Goal: Task Accomplishment & Management: Use online tool/utility

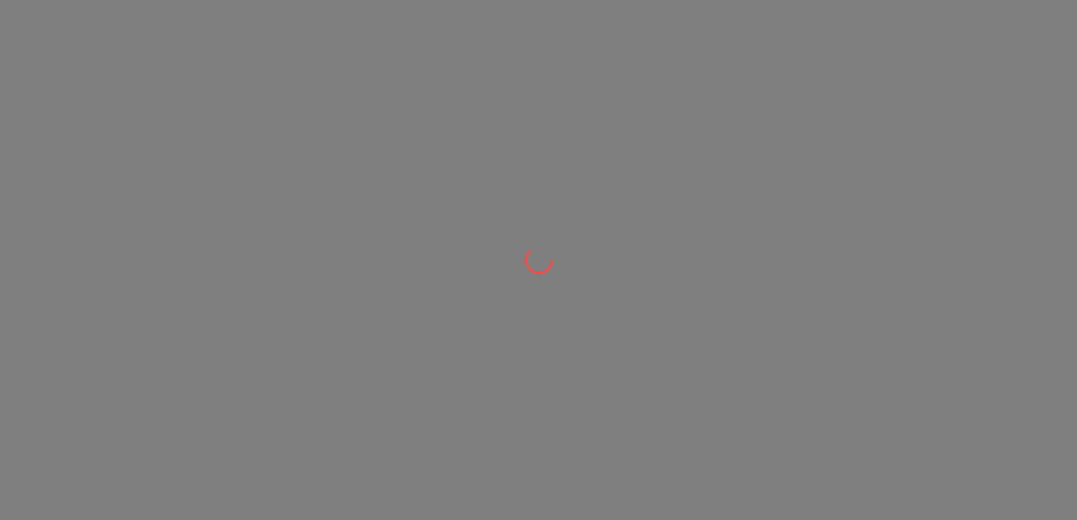
click at [128, 65] on div at bounding box center [538, 260] width 1077 height 520
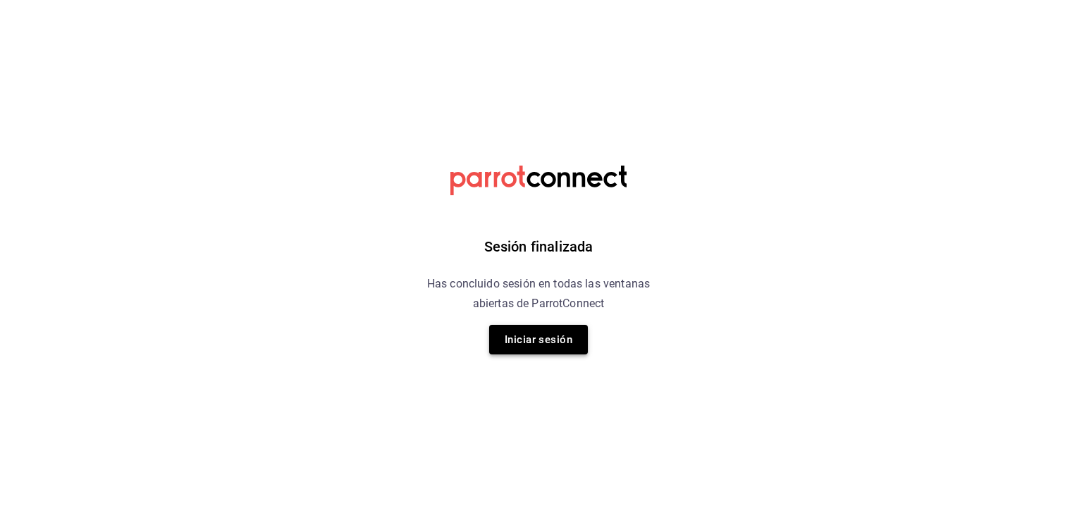
click at [524, 348] on button "Iniciar sesión" at bounding box center [538, 340] width 99 height 30
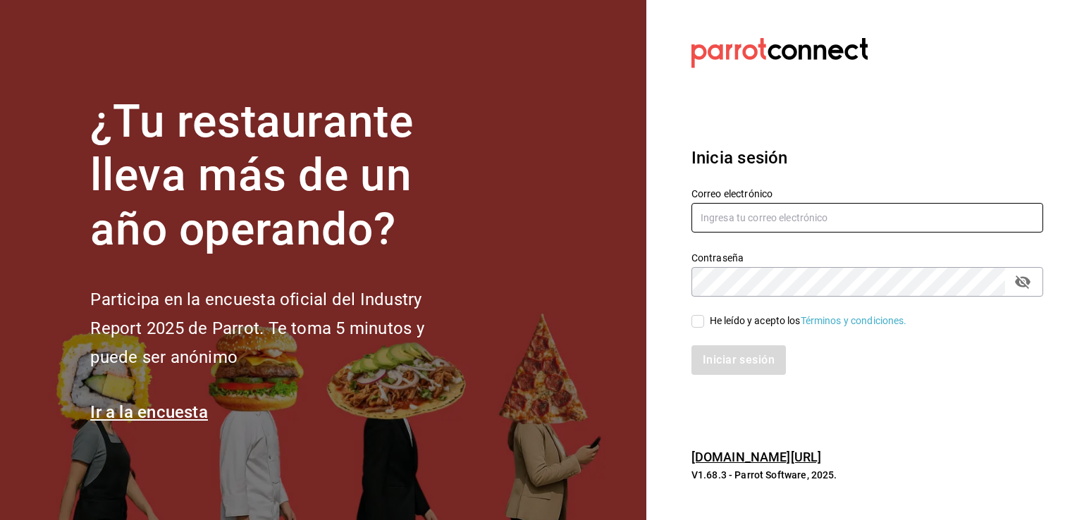
type input "[EMAIL_ADDRESS][DOMAIN_NAME]"
click at [693, 323] on input "He leído y acepto los Términos y condiciones." at bounding box center [697, 321] width 13 height 13
checkbox input "true"
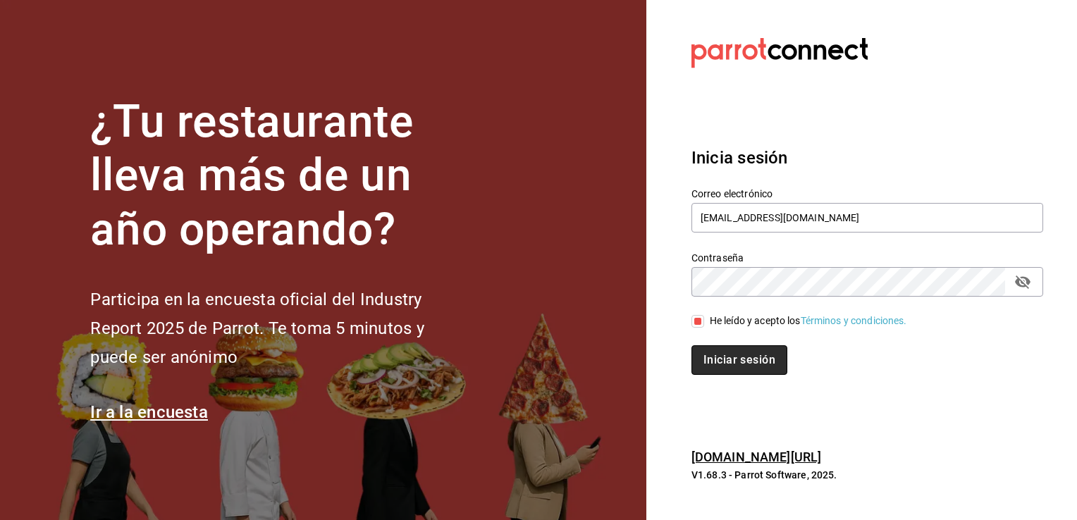
click at [727, 363] on button "Iniciar sesión" at bounding box center [739, 360] width 96 height 30
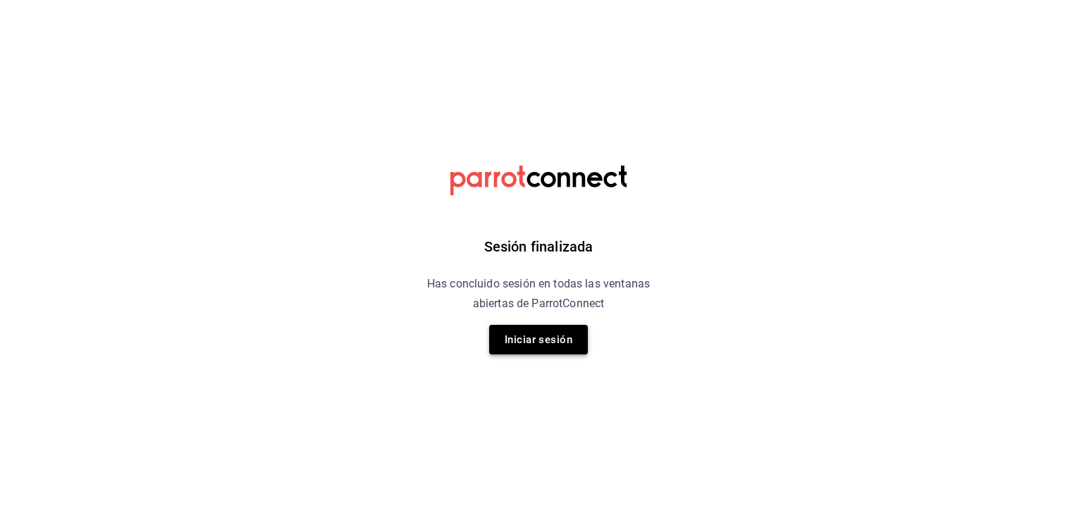
click at [560, 351] on button "Iniciar sesión" at bounding box center [538, 340] width 99 height 30
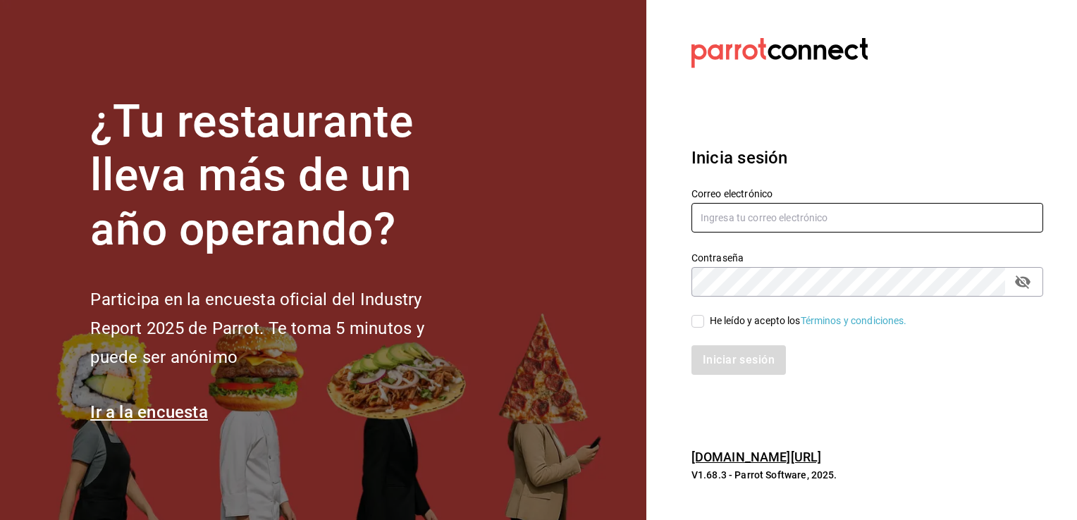
type input "[EMAIL_ADDRESS][DOMAIN_NAME]"
click at [688, 317] on div "He leído y acepto los Términos y condiciones." at bounding box center [858, 313] width 369 height 32
click at [702, 328] on div "Iniciar sesión" at bounding box center [858, 351] width 369 height 47
click at [700, 324] on input "He leído y acepto los Términos y condiciones." at bounding box center [697, 321] width 13 height 13
checkbox input "true"
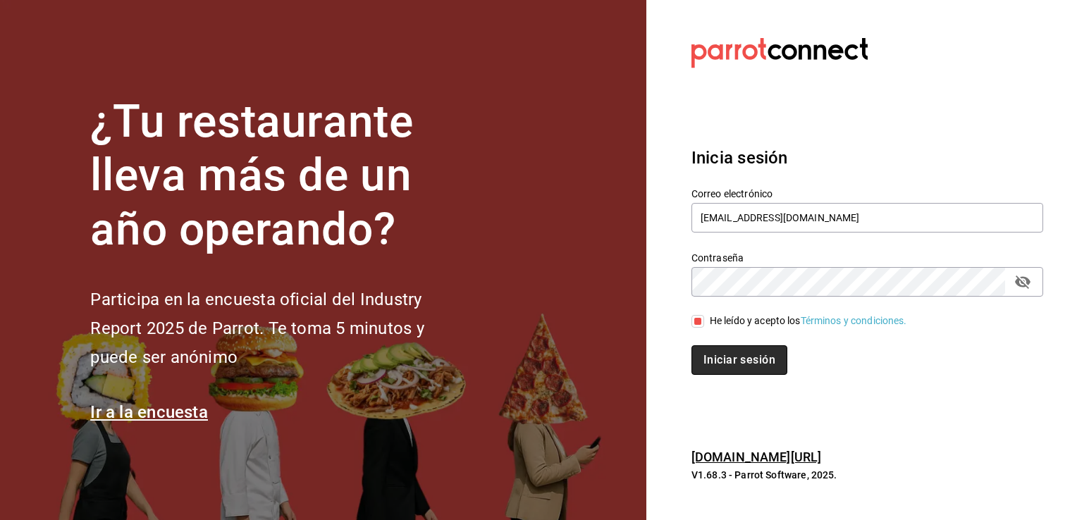
click at [724, 354] on button "Iniciar sesión" at bounding box center [739, 360] width 96 height 30
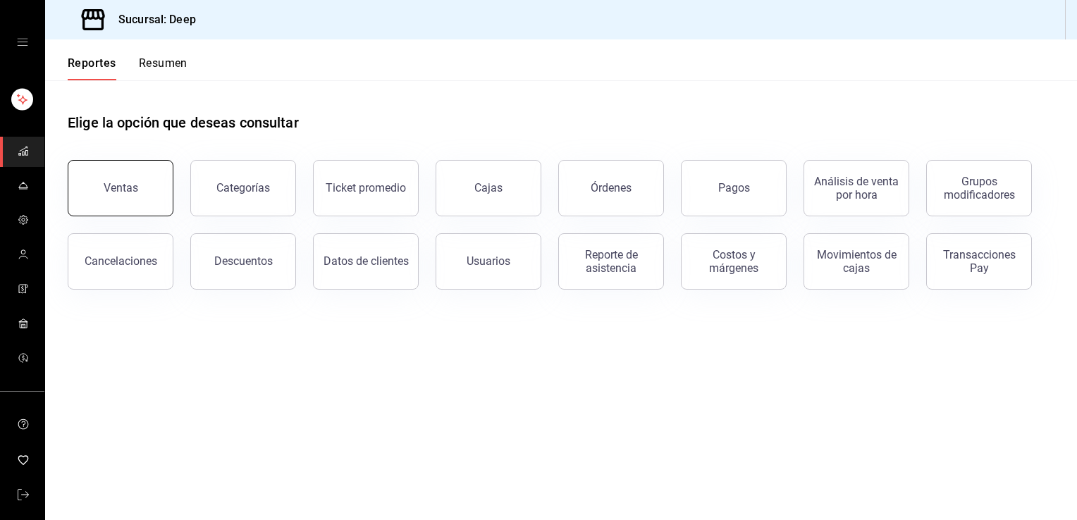
click at [114, 177] on button "Ventas" at bounding box center [121, 188] width 106 height 56
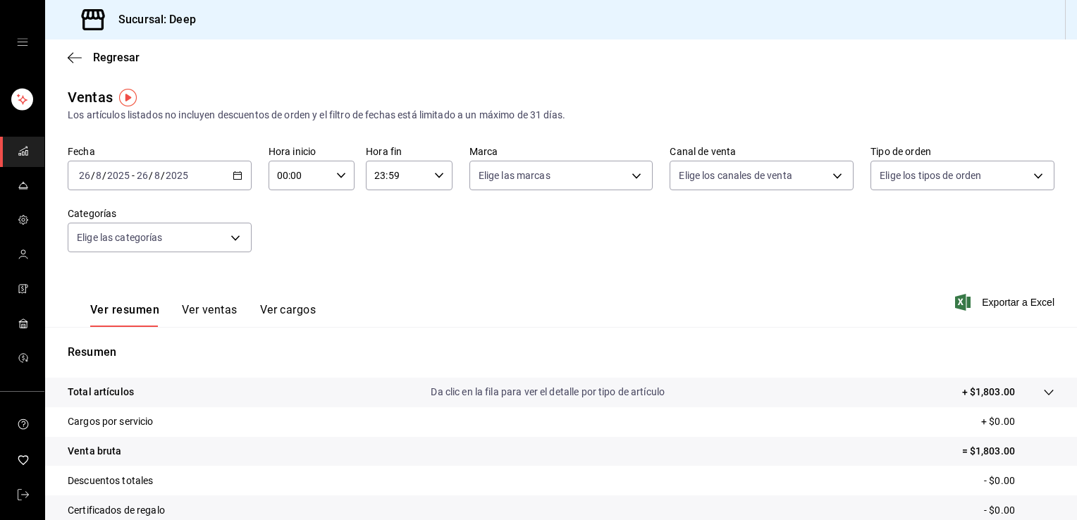
click at [132, 173] on span "-" at bounding box center [133, 175] width 3 height 11
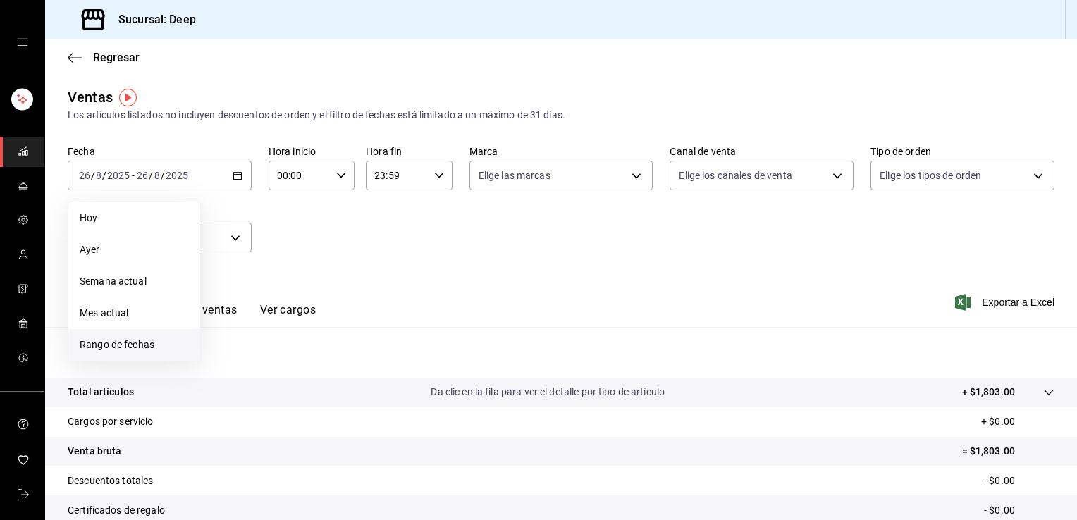
click at [116, 342] on span "Rango de fechas" at bounding box center [134, 345] width 109 height 15
click at [233, 360] on abbr "18" at bounding box center [229, 362] width 9 height 10
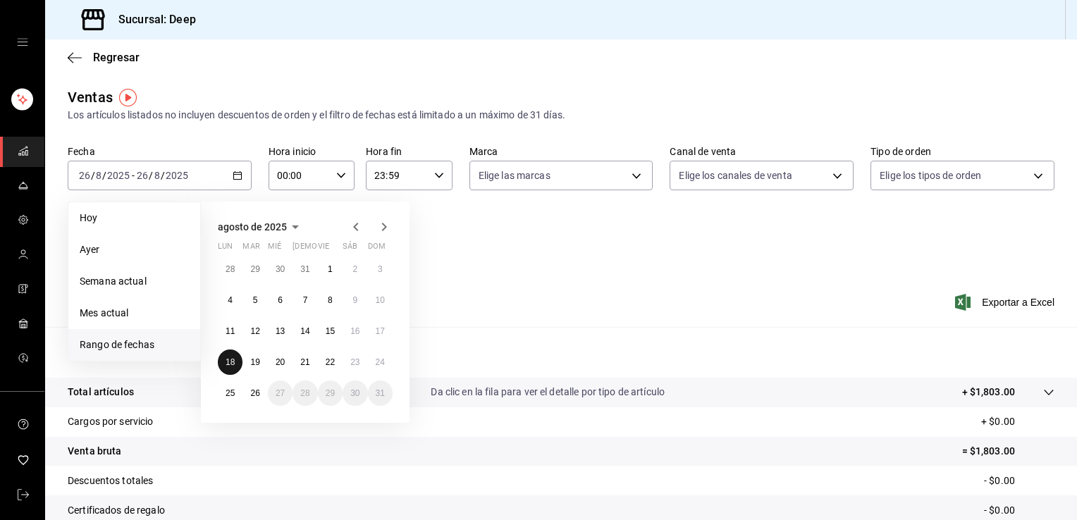
click at [233, 360] on abbr "18" at bounding box center [229, 362] width 9 height 10
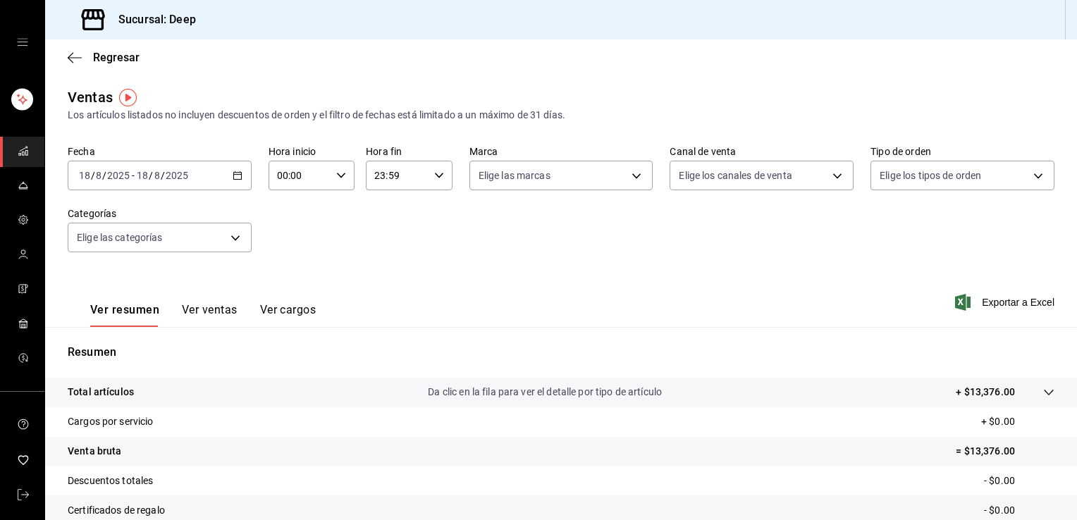
click at [495, 277] on div "Ver resumen Ver ventas Ver cargos Exportar a Excel" at bounding box center [561, 298] width 1032 height 58
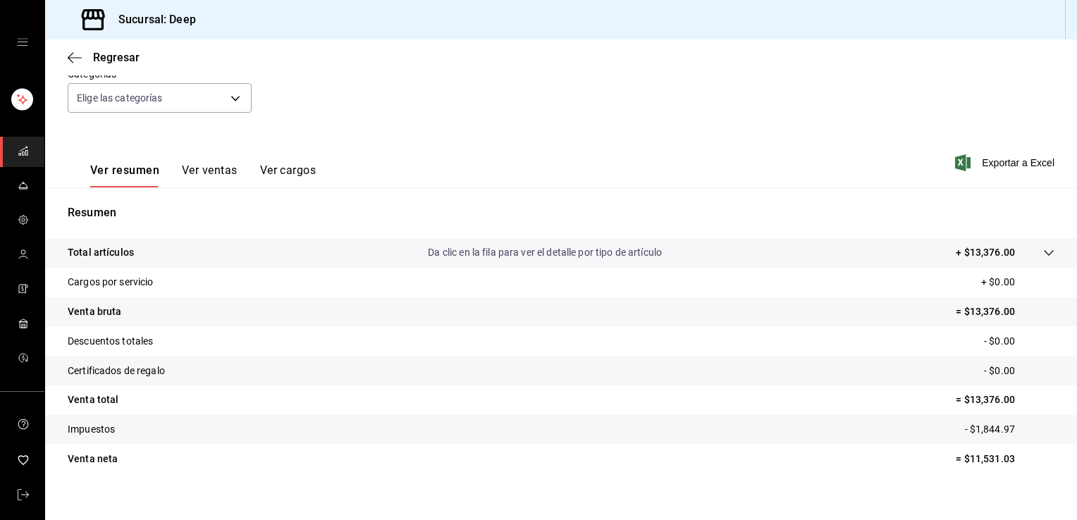
scroll to position [155, 0]
